Goal: Transaction & Acquisition: Book appointment/travel/reservation

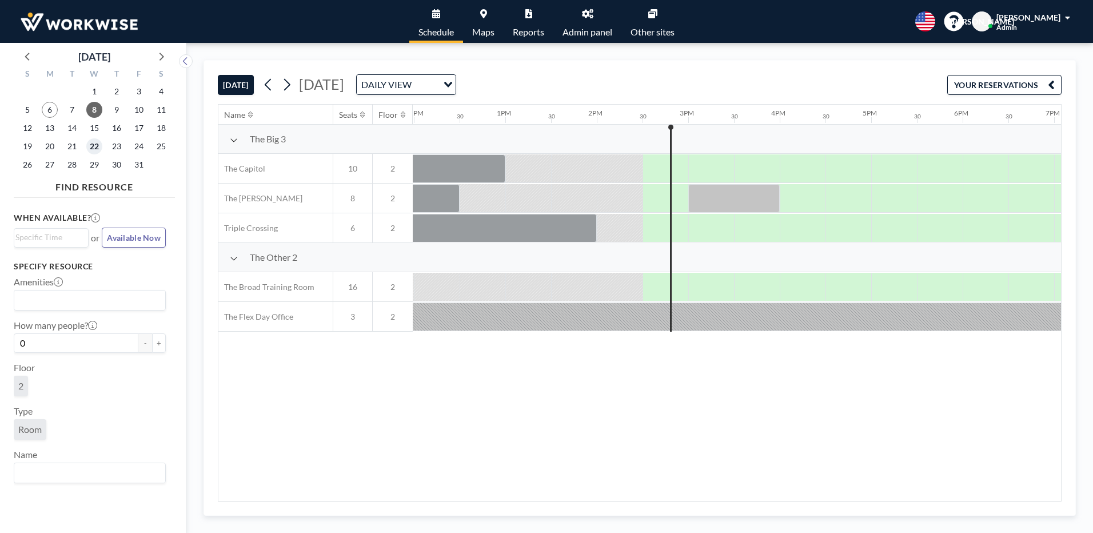
scroll to position [0, 1143]
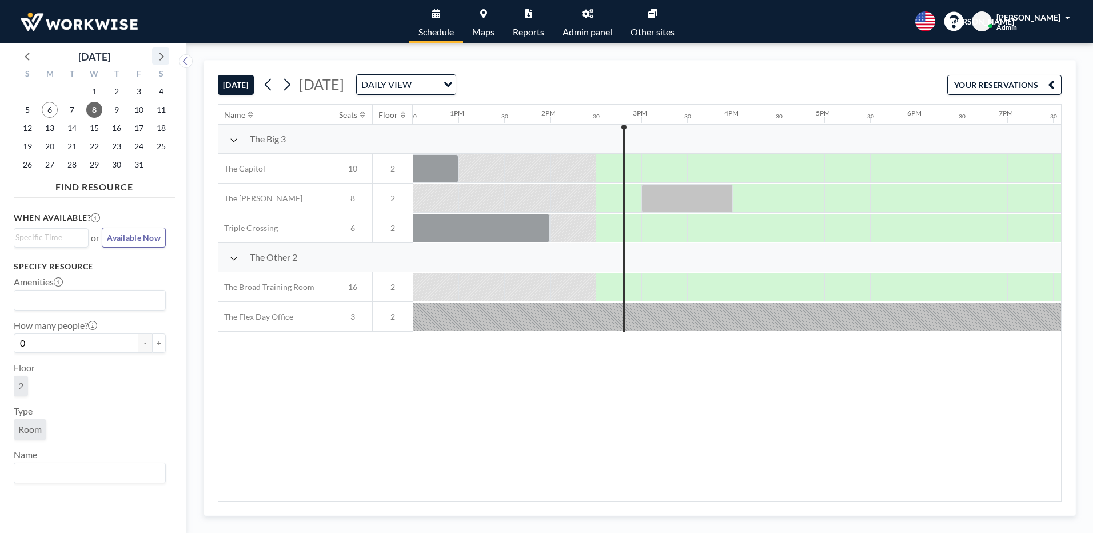
click at [156, 59] on icon at bounding box center [160, 56] width 15 height 15
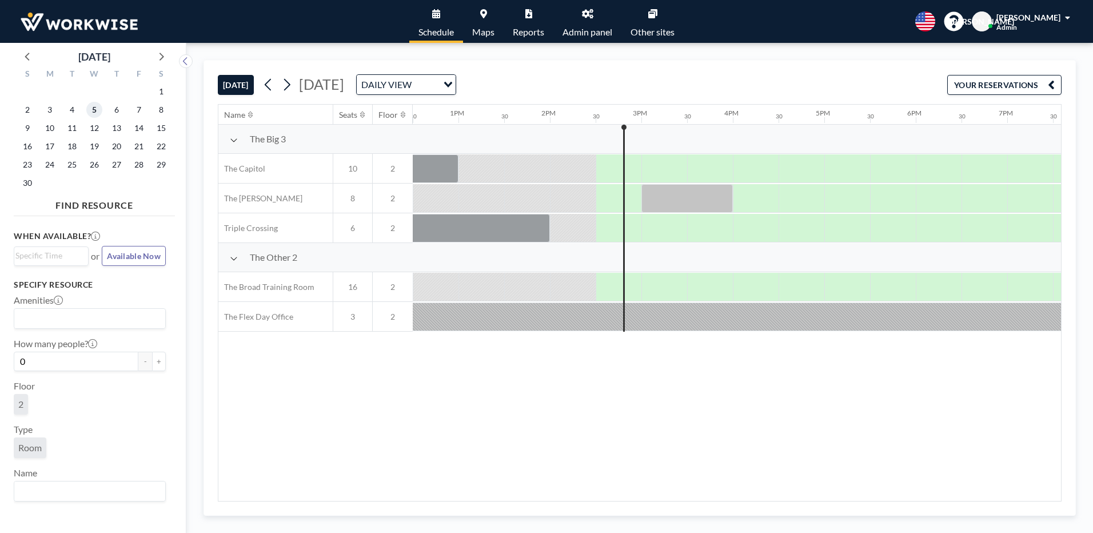
click at [95, 112] on span "5" at bounding box center [94, 110] width 16 height 16
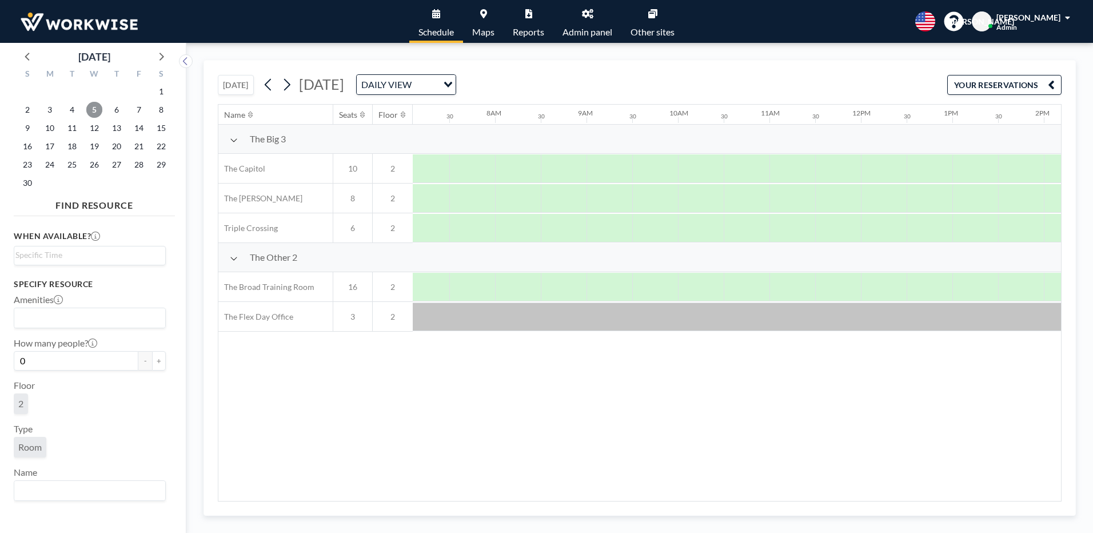
scroll to position [0, 686]
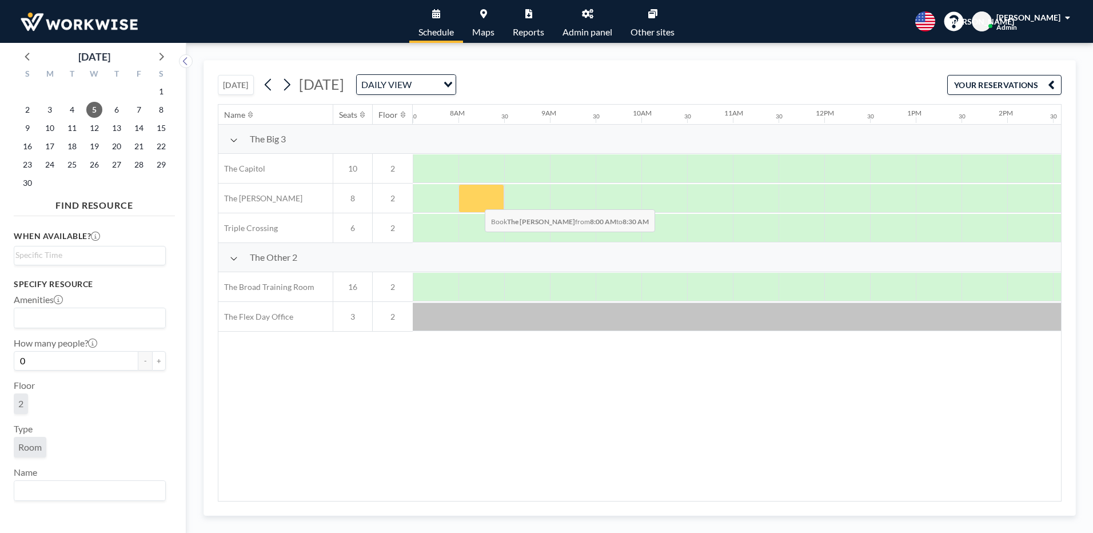
click at [476, 201] on div at bounding box center [482, 198] width 46 height 29
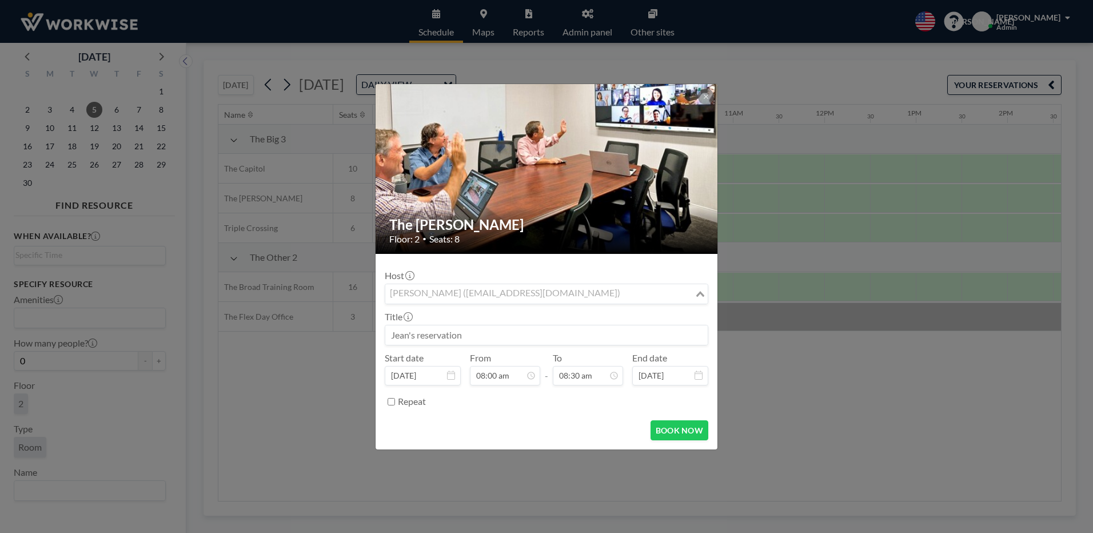
click at [464, 289] on div "[PERSON_NAME] ([EMAIL_ADDRESS][DOMAIN_NAME])" at bounding box center [539, 292] width 309 height 17
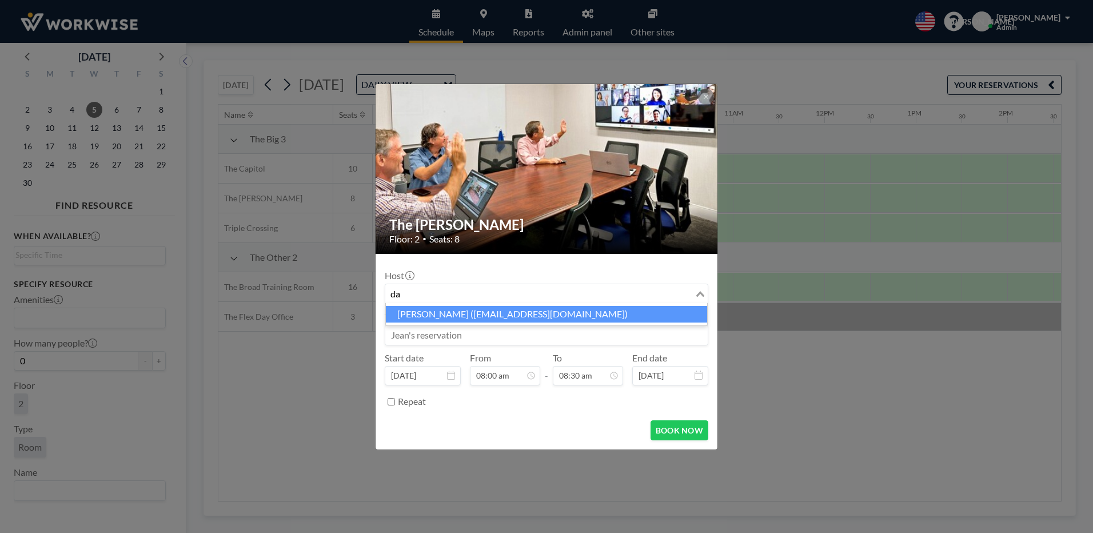
type input "d"
click at [477, 316] on li "[PERSON_NAME] ([EMAIL_ADDRESS][DOMAIN_NAME])" at bounding box center [546, 314] width 321 height 17
type input "[PERSON_NAME]"
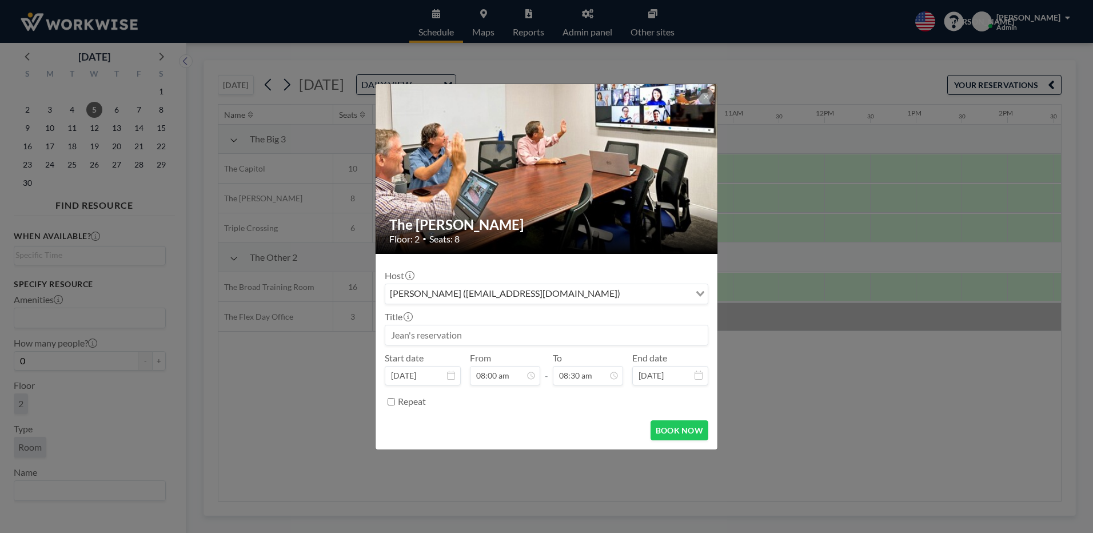
click at [443, 338] on input at bounding box center [546, 334] width 322 height 19
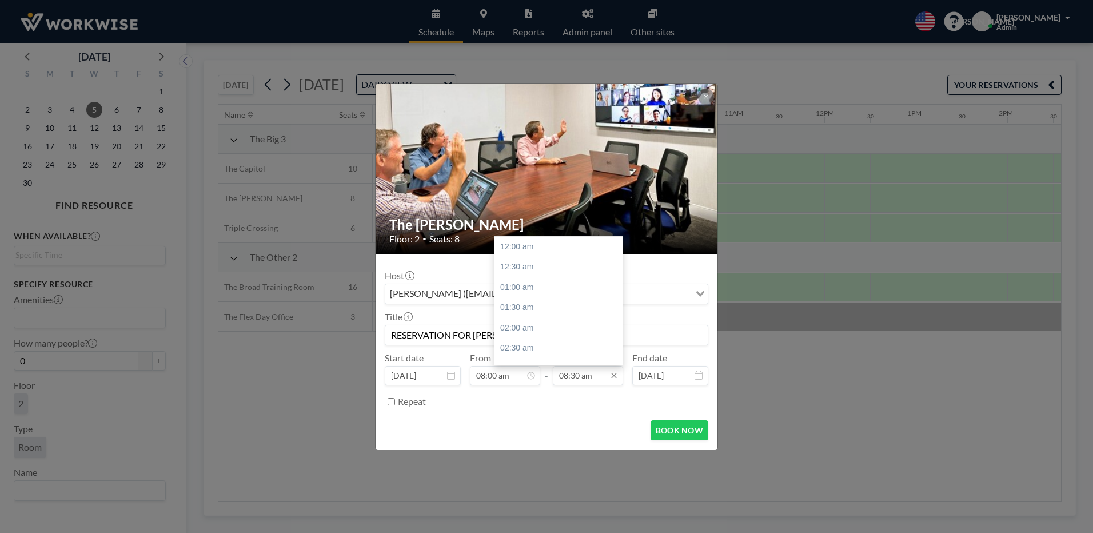
scroll to position [346, 0]
type input "RESERVATION FOR [PERSON_NAME]"
click at [585, 377] on input "08:30 am" at bounding box center [588, 375] width 70 height 19
click at [619, 297] on div at bounding box center [619, 293] width 3 height 16
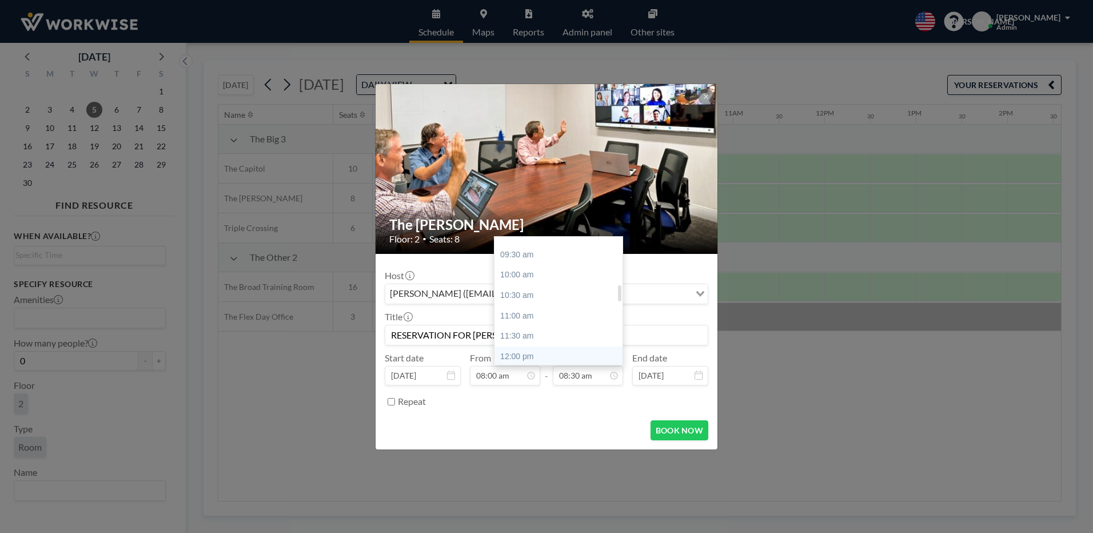
click at [521, 354] on div "12:00 pm" at bounding box center [562, 356] width 134 height 21
type input "12:00 pm"
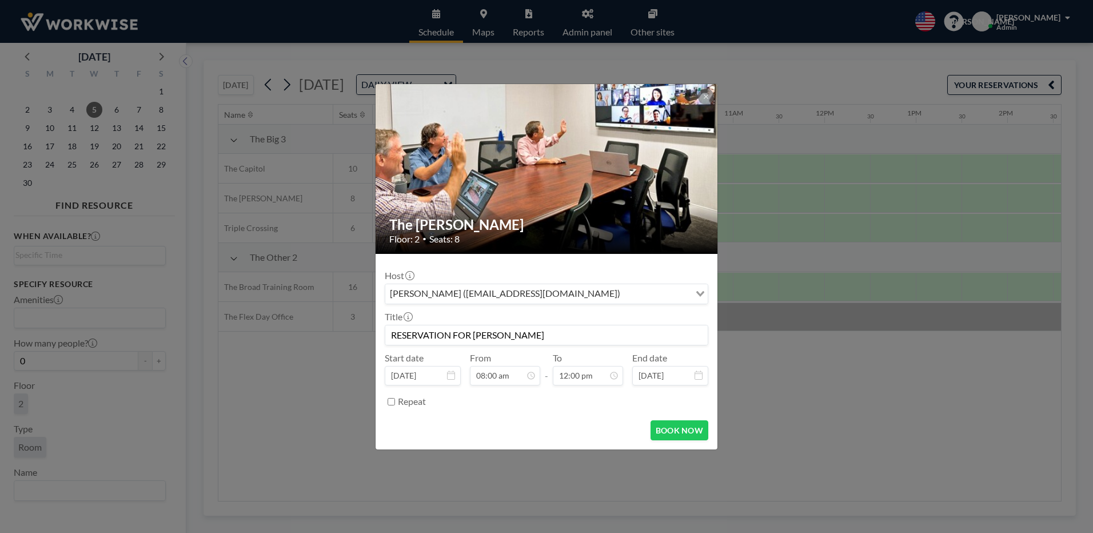
scroll to position [326, 0]
click at [663, 432] on button "BOOK NOW" at bounding box center [680, 430] width 58 height 20
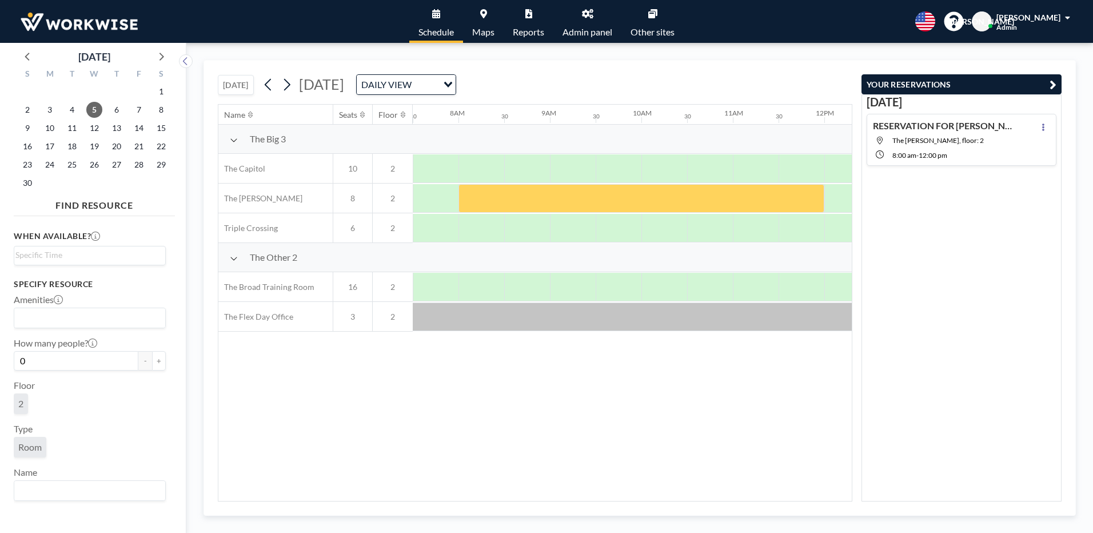
click at [1053, 82] on icon "button" at bounding box center [1053, 85] width 7 height 14
